Goal: Task Accomplishment & Management: Complete application form

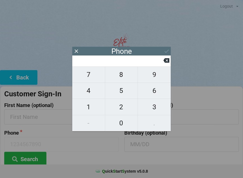
click at [159, 94] on span "6" at bounding box center [154, 91] width 33 height 12
type input "6"
click at [88, 95] on span "4" at bounding box center [88, 91] width 33 height 12
type input "64"
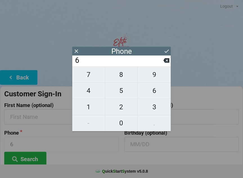
type input "64"
click at [158, 95] on span "6" at bounding box center [154, 91] width 33 height 12
type input "646"
click at [125, 78] on span "8" at bounding box center [121, 75] width 33 height 12
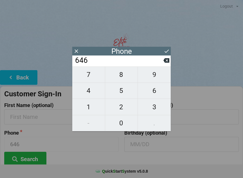
type input "6468"
click at [87, 76] on span "7" at bounding box center [88, 75] width 33 height 12
type input "64687"
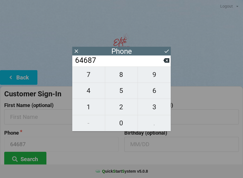
click at [124, 112] on span "2" at bounding box center [121, 107] width 33 height 12
type input "646872"
click at [122, 127] on span "0" at bounding box center [121, 123] width 33 height 12
type input "6468720"
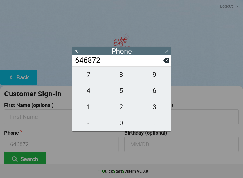
type input "6468720"
click at [153, 94] on span "6" at bounding box center [154, 91] width 33 height 12
type input "64687206"
click at [92, 80] on span "7" at bounding box center [88, 75] width 33 height 12
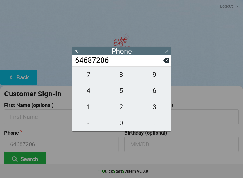
type input "646872067"
click at [88, 112] on span "1" at bounding box center [88, 107] width 33 height 12
type input "6468720671"
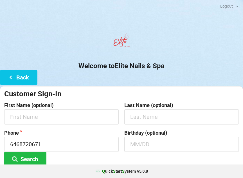
click at [215, 72] on div "Welcome to Elite Nails & Spa Back Customer Sign-In First Name (optional) Last N…" at bounding box center [121, 119] width 243 height 177
click at [70, 116] on input "text" at bounding box center [61, 116] width 115 height 15
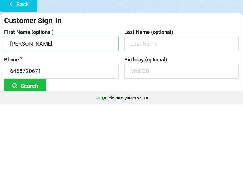
type input "[PERSON_NAME]"
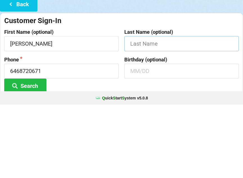
click at [144, 109] on input "text" at bounding box center [182, 116] width 115 height 15
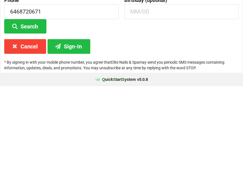
scroll to position [42, 0]
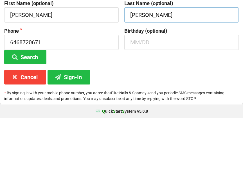
type input "[PERSON_NAME]"
click at [152, 95] on input "text" at bounding box center [182, 102] width 115 height 15
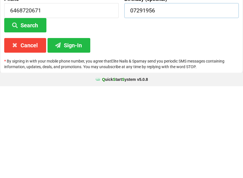
type input "07291956"
click at [76, 130] on button "Sign-In" at bounding box center [69, 137] width 43 height 14
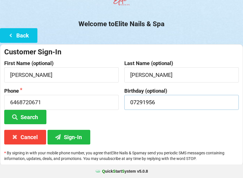
click at [138, 100] on input "07291956" at bounding box center [182, 102] width 115 height 15
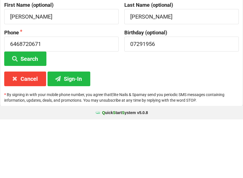
click at [64, 130] on button "Sign-In" at bounding box center [69, 137] width 43 height 14
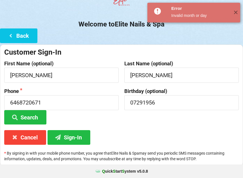
scroll to position [42, 0]
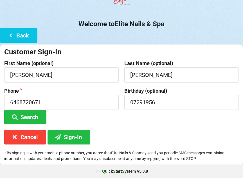
click at [67, 137] on button "Sign-In" at bounding box center [69, 137] width 43 height 14
click at [17, 36] on button "Back" at bounding box center [18, 35] width 37 height 14
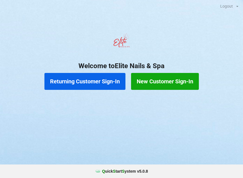
click at [145, 87] on button "New Customer Sign-In" at bounding box center [165, 81] width 68 height 17
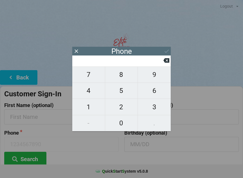
click at [156, 89] on span "6" at bounding box center [154, 91] width 33 height 12
type input "6"
click at [86, 96] on span "4" at bounding box center [88, 91] width 33 height 12
type input "64"
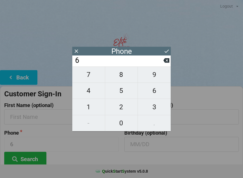
type input "64"
click at [161, 96] on span "6" at bounding box center [154, 91] width 33 height 12
type input "646"
click at [125, 72] on span "8" at bounding box center [121, 75] width 33 height 12
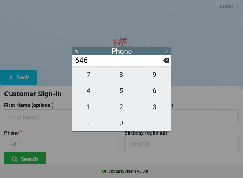
type input "6468"
click at [92, 76] on span "7" at bounding box center [88, 75] width 33 height 12
type input "64687"
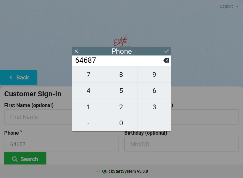
click at [125, 110] on span "2" at bounding box center [121, 107] width 33 height 12
type input "646872"
click at [129, 129] on span "0" at bounding box center [121, 123] width 33 height 12
type input "6468720"
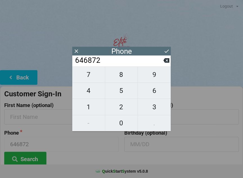
type input "6468720"
click at [160, 95] on span "6" at bounding box center [154, 91] width 33 height 12
type input "64687206"
click at [92, 77] on span "7" at bounding box center [88, 75] width 33 height 12
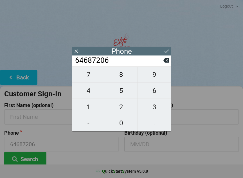
type input "646872067"
click at [96, 113] on span "1" at bounding box center [88, 107] width 33 height 12
type input "6468720671"
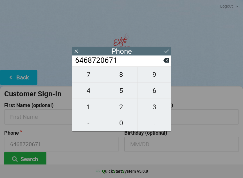
click at [169, 53] on icon at bounding box center [167, 51] width 6 height 6
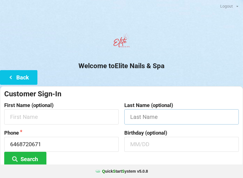
click at [132, 118] on input "text" at bounding box center [182, 116] width 115 height 15
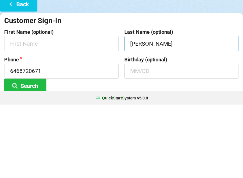
type input "[PERSON_NAME]"
click at [135, 137] on input "text" at bounding box center [182, 144] width 115 height 15
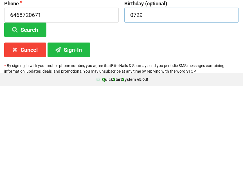
scroll to position [42, 0]
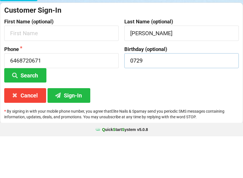
type input "0729"
click at [81, 67] on input "text" at bounding box center [61, 74] width 115 height 15
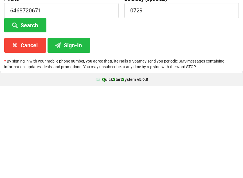
type input "[PERSON_NAME]"
click at [25, 110] on button "Search" at bounding box center [25, 117] width 42 height 14
click at [74, 130] on button "Sign-In" at bounding box center [69, 137] width 43 height 14
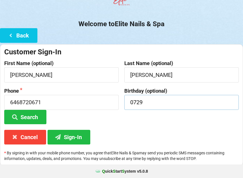
click at [161, 97] on input "0729" at bounding box center [182, 102] width 115 height 15
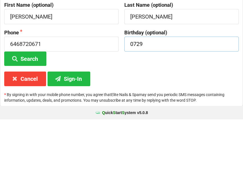
click at [157, 95] on input "0729" at bounding box center [182, 102] width 115 height 15
type input "0"
click at [74, 130] on button "Sign-In" at bounding box center [69, 137] width 43 height 14
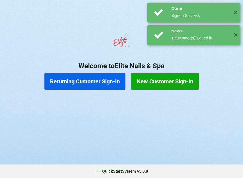
scroll to position [0, 0]
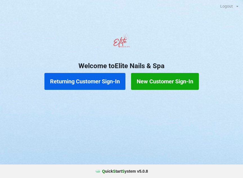
click at [56, 82] on button "Returning Customer Sign-In" at bounding box center [85, 81] width 81 height 17
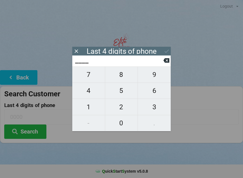
click at [125, 93] on span "5" at bounding box center [121, 91] width 33 height 12
type input "5___"
click at [91, 76] on span "7" at bounding box center [88, 75] width 33 height 12
type input "57__"
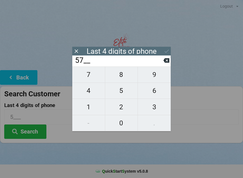
type input "57__"
click at [158, 74] on span "9" at bounding box center [154, 75] width 33 height 12
type input "579_"
click at [123, 106] on span "2" at bounding box center [121, 107] width 33 height 12
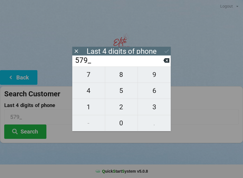
type input "5792"
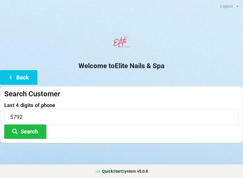
click at [192, 51] on div at bounding box center [121, 43] width 243 height 24
click at [39, 119] on input "5792" at bounding box center [121, 116] width 235 height 15
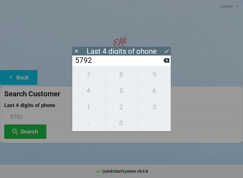
click at [166, 48] on icon at bounding box center [167, 51] width 6 height 6
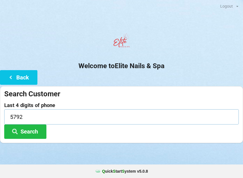
click at [46, 117] on input "5792" at bounding box center [121, 116] width 235 height 15
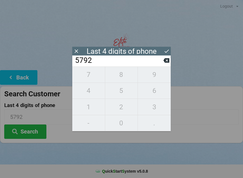
click at [37, 134] on button "Search" at bounding box center [25, 132] width 42 height 14
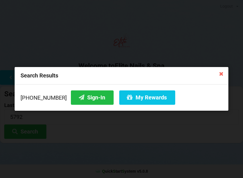
click at [80, 101] on button "Sign-In" at bounding box center [92, 97] width 43 height 14
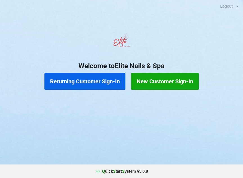
click at [152, 83] on button "New Customer Sign-In" at bounding box center [165, 81] width 68 height 17
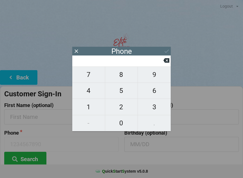
click at [156, 107] on span "3" at bounding box center [154, 107] width 33 height 12
type input "3"
click at [115, 126] on span "0" at bounding box center [121, 123] width 33 height 12
type input "30"
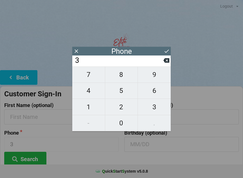
type input "30"
click at [150, 90] on span "6" at bounding box center [154, 91] width 33 height 12
type input "306"
click at [122, 92] on span "5" at bounding box center [121, 91] width 33 height 12
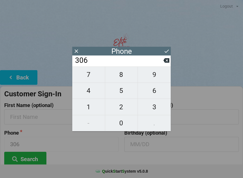
type input "3065"
click at [120, 95] on span "5" at bounding box center [121, 91] width 33 height 12
type input "30655"
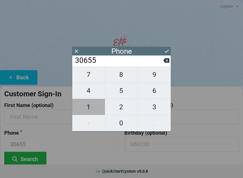
click at [83, 107] on span "1" at bounding box center [88, 107] width 33 height 12
type input "306551"
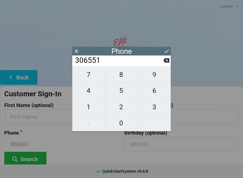
click at [117, 125] on span "0" at bounding box center [121, 123] width 33 height 12
type input "3065510"
click at [154, 76] on span "9" at bounding box center [154, 75] width 33 height 12
type input "30655109"
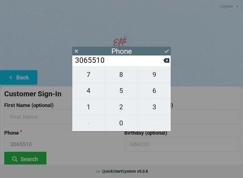
type input "30655109"
click at [120, 77] on span "8" at bounding box center [121, 75] width 33 height 12
type input "306551098"
click at [87, 95] on span "4" at bounding box center [88, 91] width 33 height 12
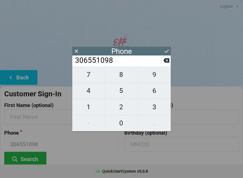
type input "3065510984"
click at [167, 50] on icon at bounding box center [167, 51] width 6 height 6
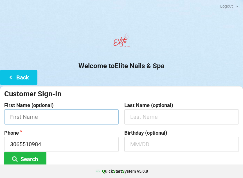
click at [26, 116] on input "text" at bounding box center [61, 116] width 115 height 15
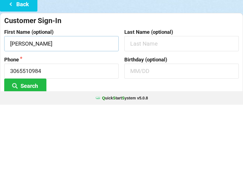
type input "[PERSON_NAME]"
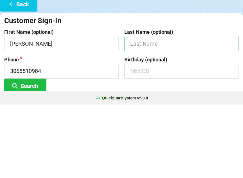
click at [134, 109] on input "text" at bounding box center [182, 116] width 115 height 15
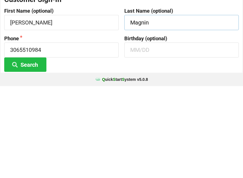
scroll to position [3, 0]
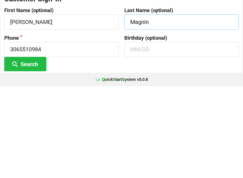
type input "Magnin"
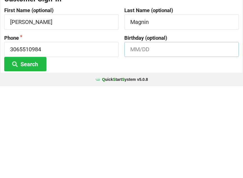
click at [142, 134] on input "text" at bounding box center [182, 141] width 115 height 15
click at [25, 149] on button "Search" at bounding box center [25, 156] width 42 height 14
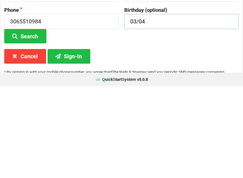
scroll to position [34, 0]
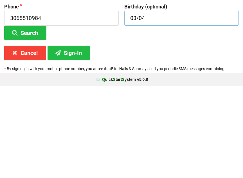
type input "03/04"
click at [72, 138] on button "Sign-In" at bounding box center [69, 145] width 43 height 14
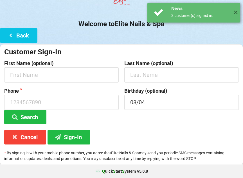
scroll to position [0, 0]
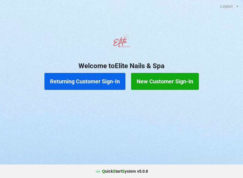
click at [181, 77] on button "New Customer Sign-In" at bounding box center [165, 81] width 68 height 17
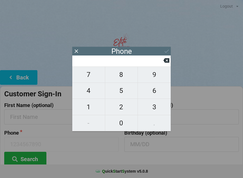
click at [120, 73] on span "8" at bounding box center [121, 75] width 33 height 12
type input "8"
click at [152, 89] on span "6" at bounding box center [154, 91] width 33 height 12
type input "86"
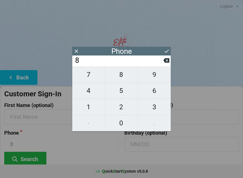
type input "86"
click at [154, 106] on span "3" at bounding box center [154, 107] width 33 height 12
type input "863"
click at [121, 91] on span "5" at bounding box center [121, 91] width 33 height 12
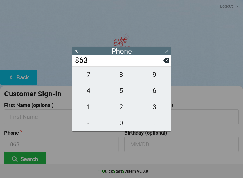
type input "8635"
click at [161, 75] on span "9" at bounding box center [154, 75] width 33 height 12
type input "86359"
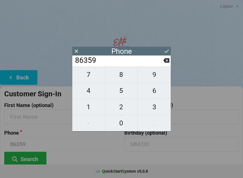
click at [89, 90] on span "4" at bounding box center [88, 91] width 33 height 12
type input "863594"
click at [156, 106] on span "3" at bounding box center [154, 107] width 33 height 12
type input "8635943"
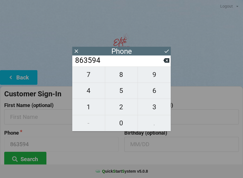
type input "8635943"
click at [121, 75] on span "8" at bounding box center [121, 75] width 33 height 12
type input "86359438"
click at [156, 106] on span "3" at bounding box center [154, 107] width 33 height 12
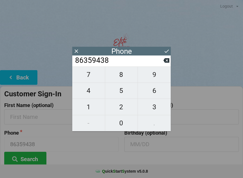
type input "863594383"
click at [124, 120] on span "0" at bounding box center [121, 123] width 33 height 12
type input "8635943830"
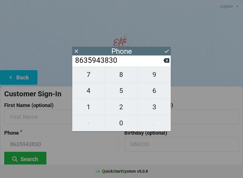
click at [164, 47] on button at bounding box center [167, 51] width 6 height 8
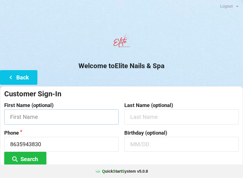
click at [92, 115] on input "text" at bounding box center [61, 116] width 115 height 15
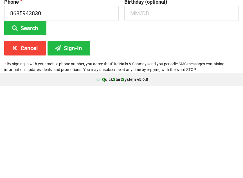
scroll to position [42, 0]
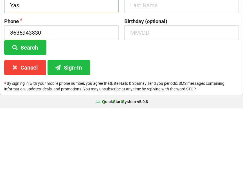
type input "Yas"
click at [154, 95] on input "text" at bounding box center [182, 102] width 115 height 15
type input "04/07"
click at [76, 130] on button "Sign-In" at bounding box center [69, 137] width 43 height 14
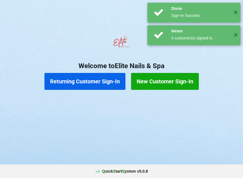
scroll to position [0, 0]
